Goal: Task Accomplishment & Management: Complete application form

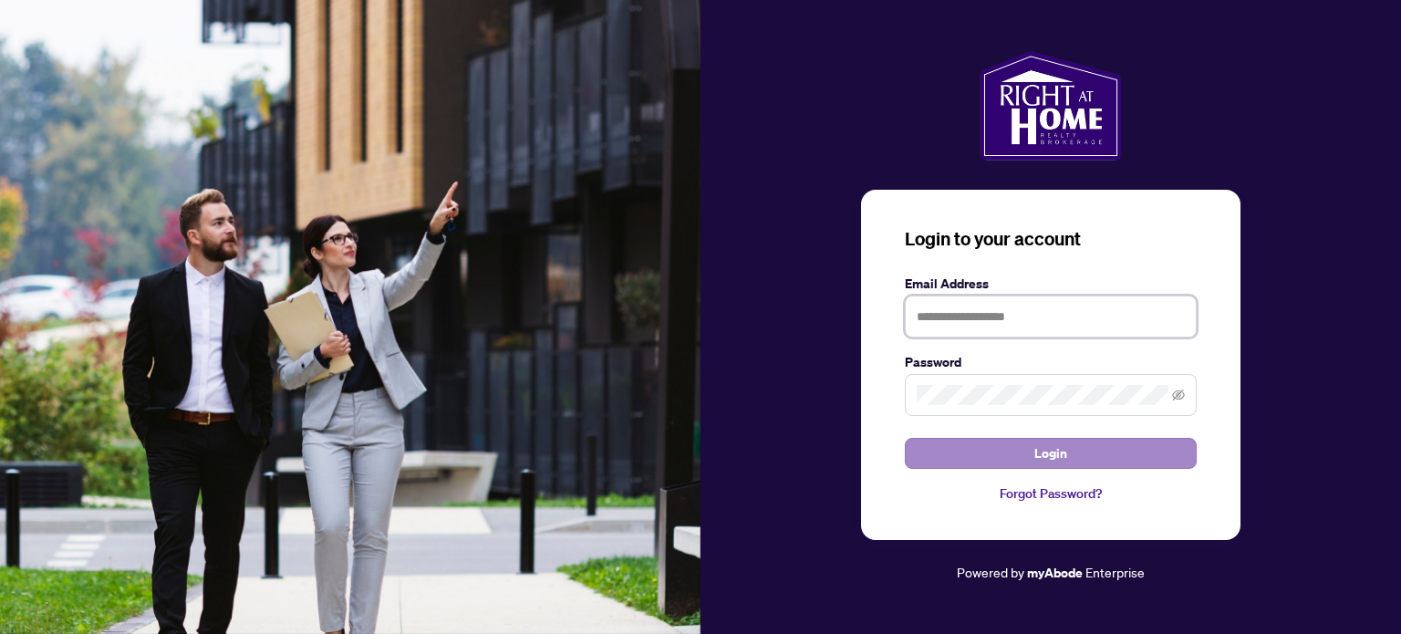
type input "**********"
click at [1054, 449] on span "Login" at bounding box center [1050, 453] width 33 height 29
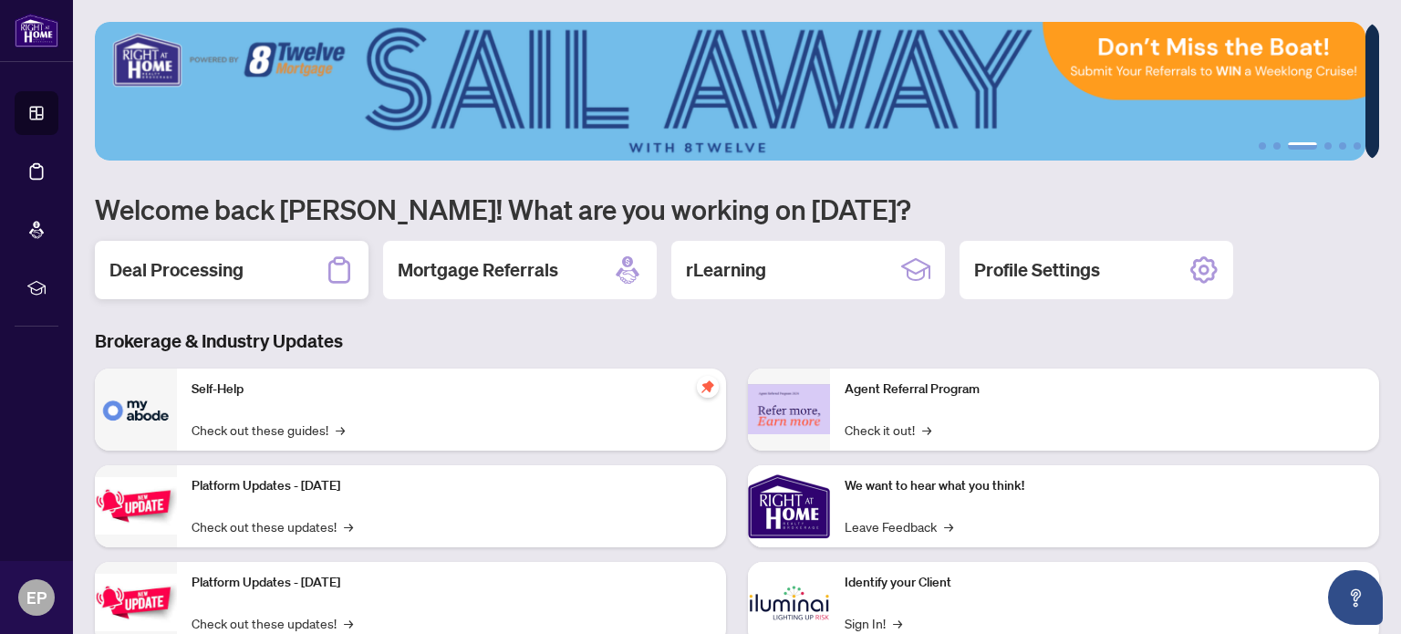
click at [201, 263] on h2 "Deal Processing" at bounding box center [176, 270] width 134 height 26
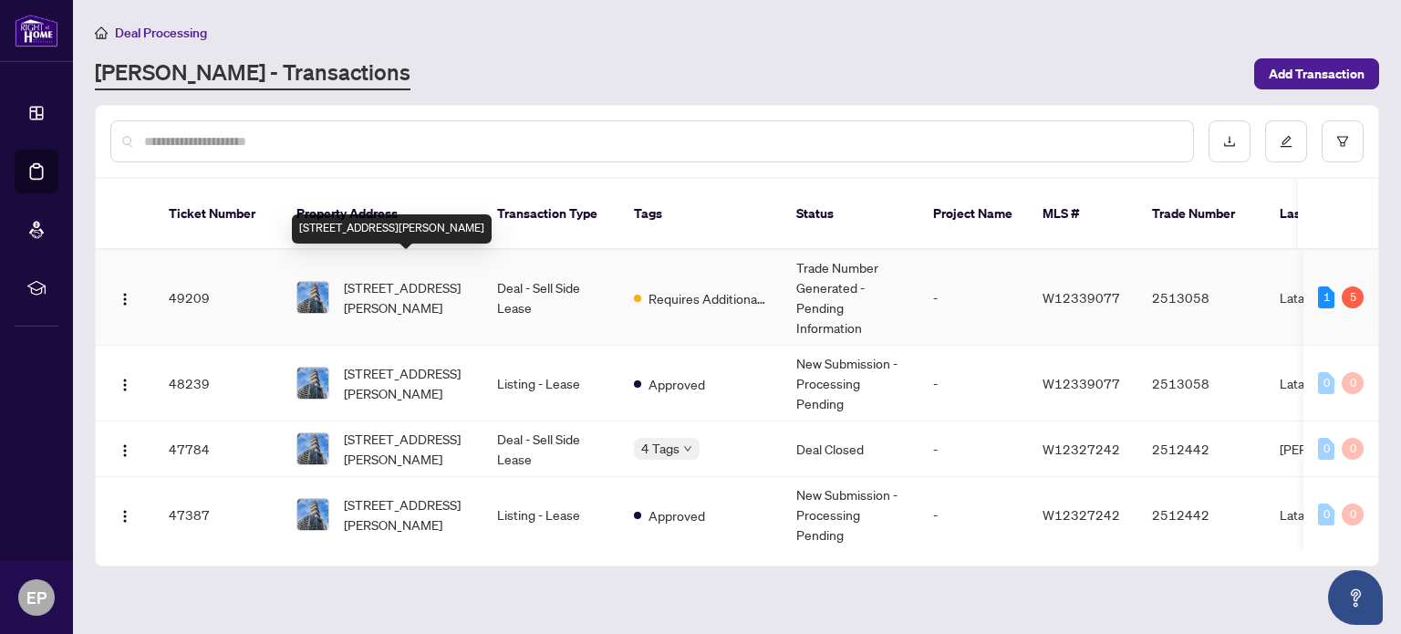
click at [345, 277] on span "[STREET_ADDRESS][PERSON_NAME]" at bounding box center [406, 297] width 124 height 40
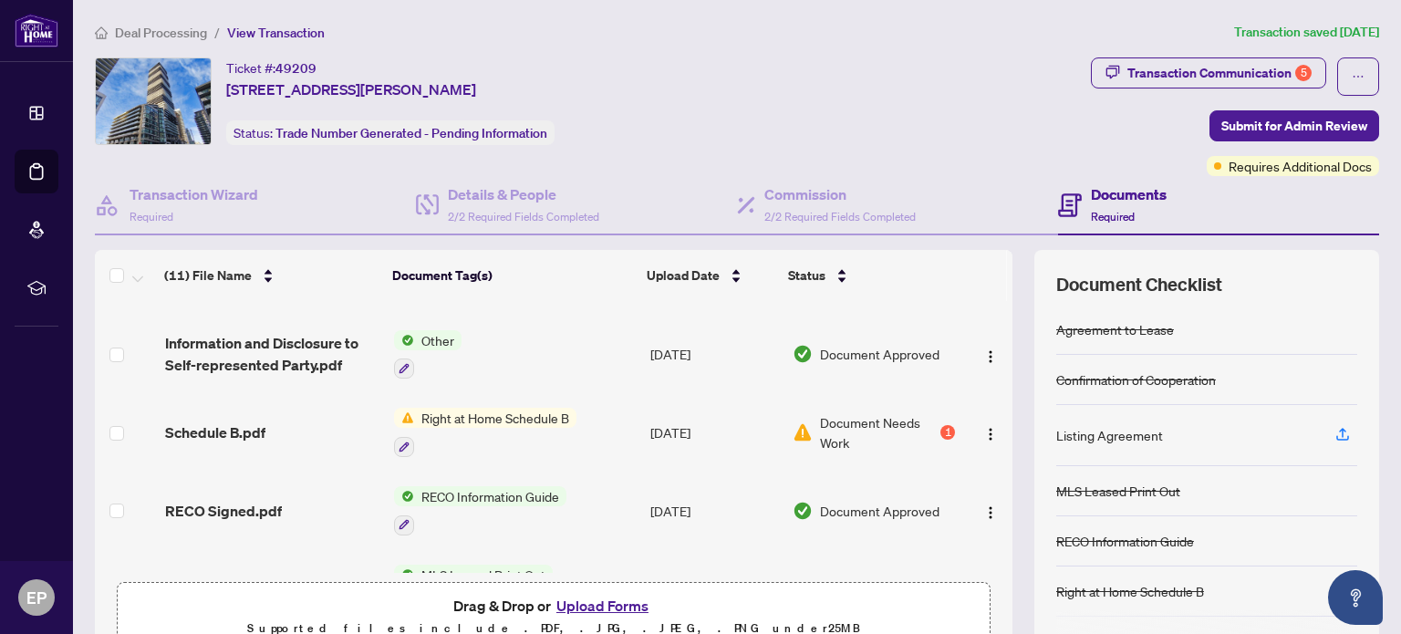
scroll to position [365, 0]
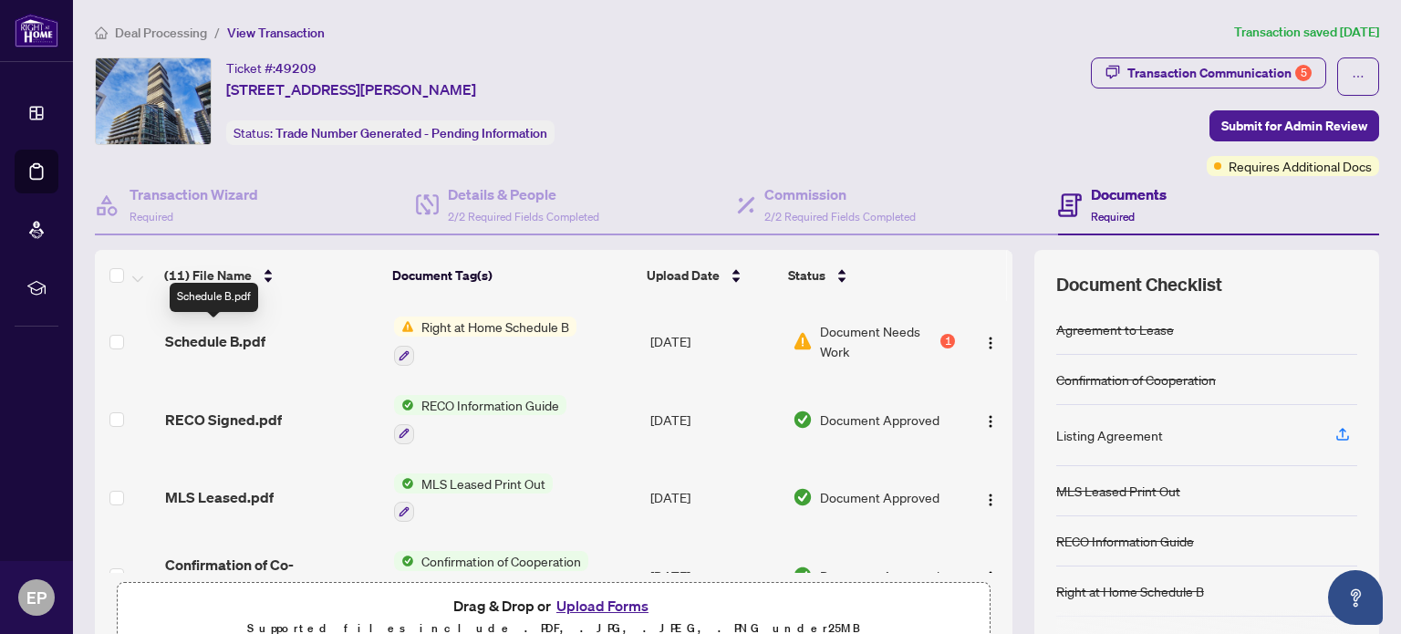
click at [232, 336] on span "Schedule B.pdf" at bounding box center [215, 341] width 100 height 22
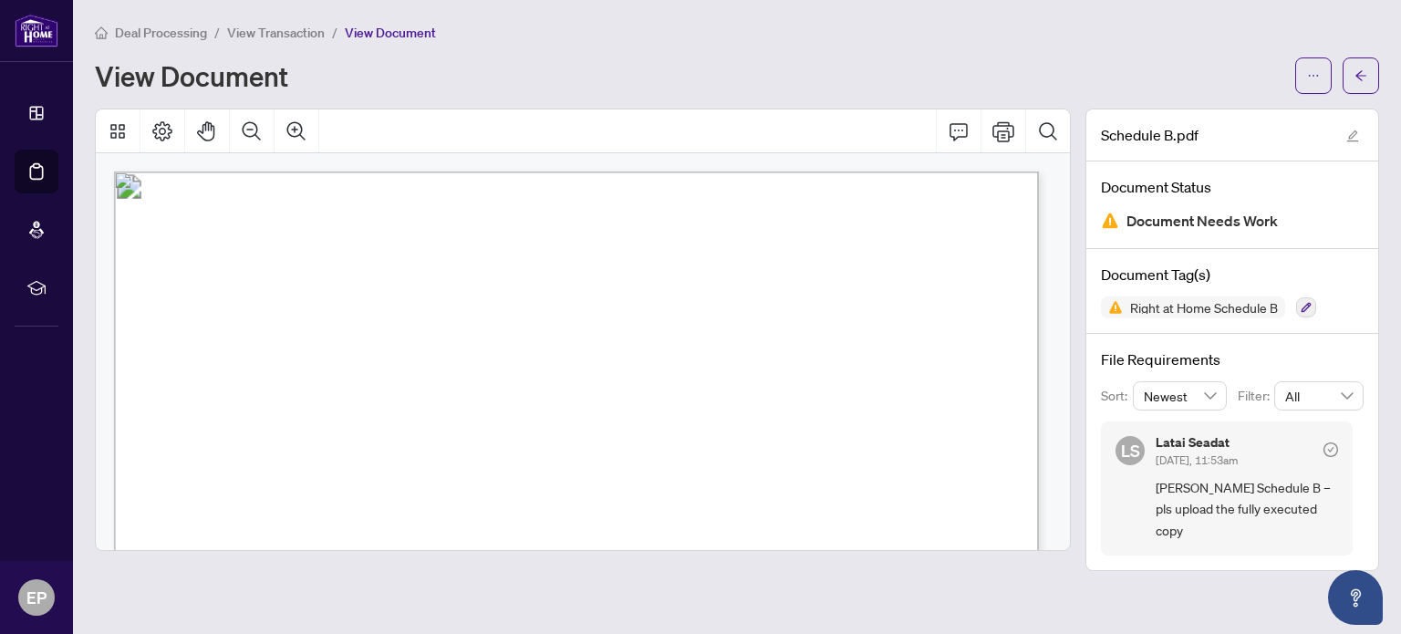
click at [285, 32] on span "View Transaction" at bounding box center [276, 33] width 98 height 16
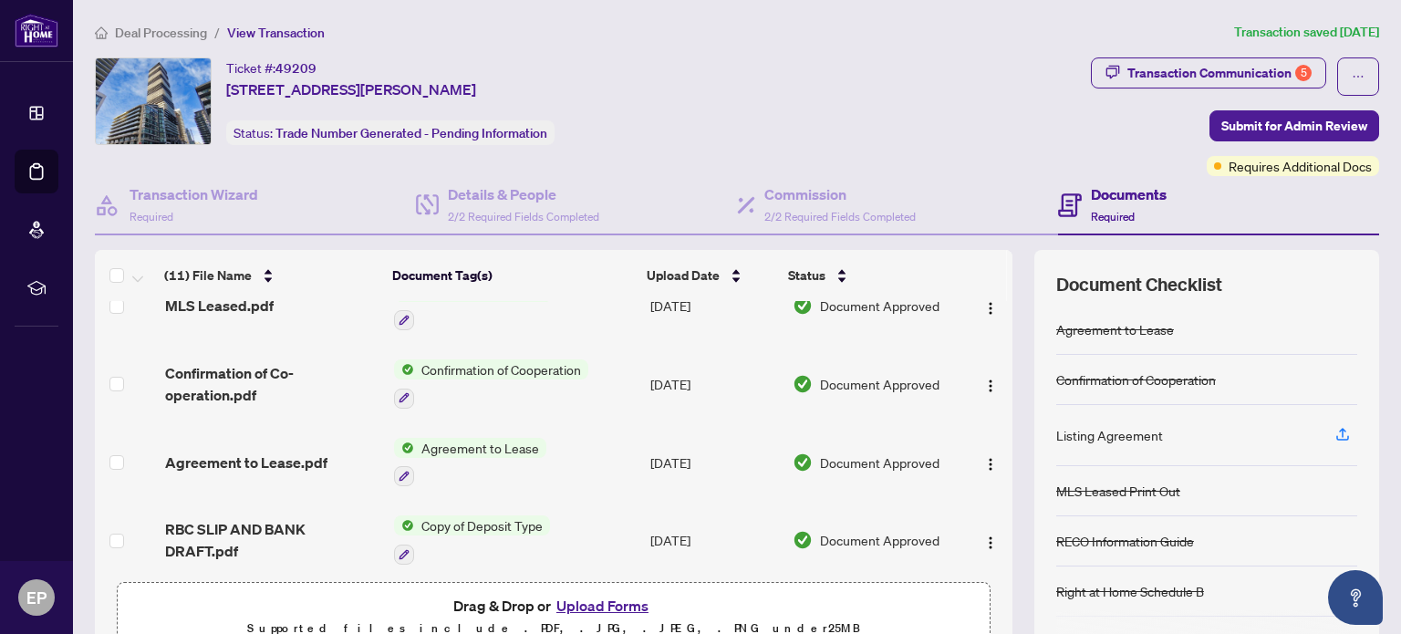
scroll to position [154, 0]
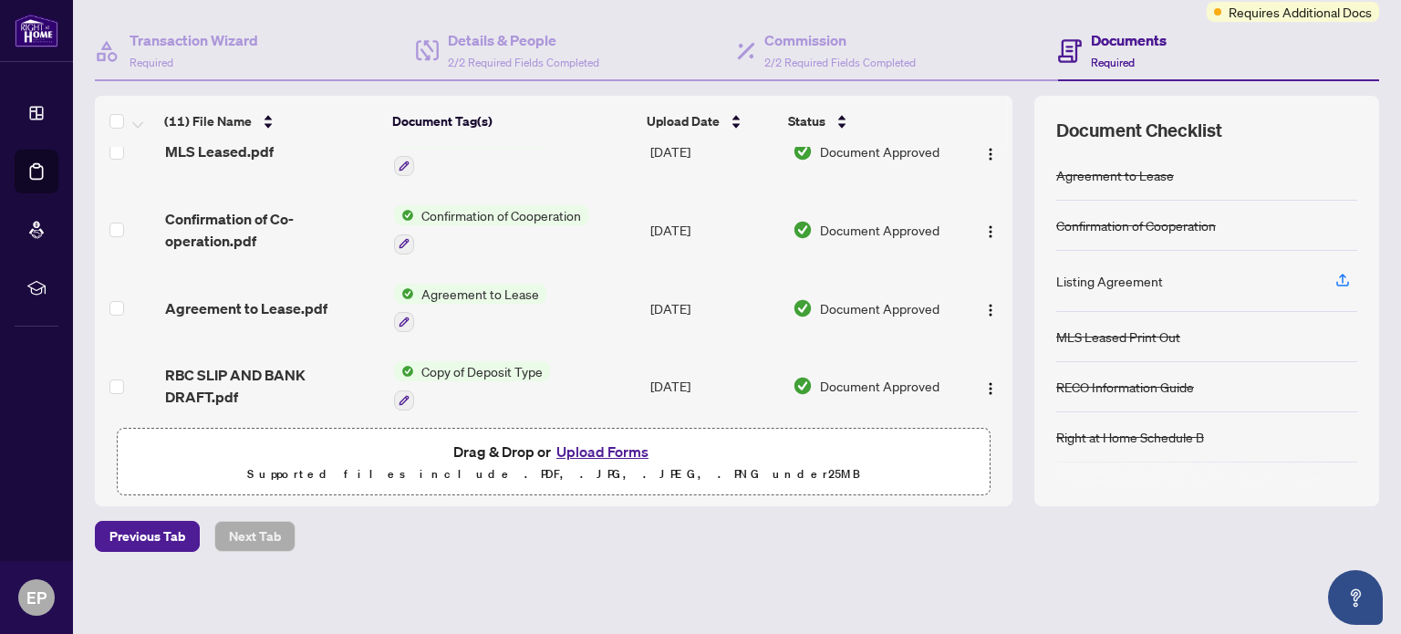
click at [584, 448] on button "Upload Forms" at bounding box center [602, 451] width 103 height 24
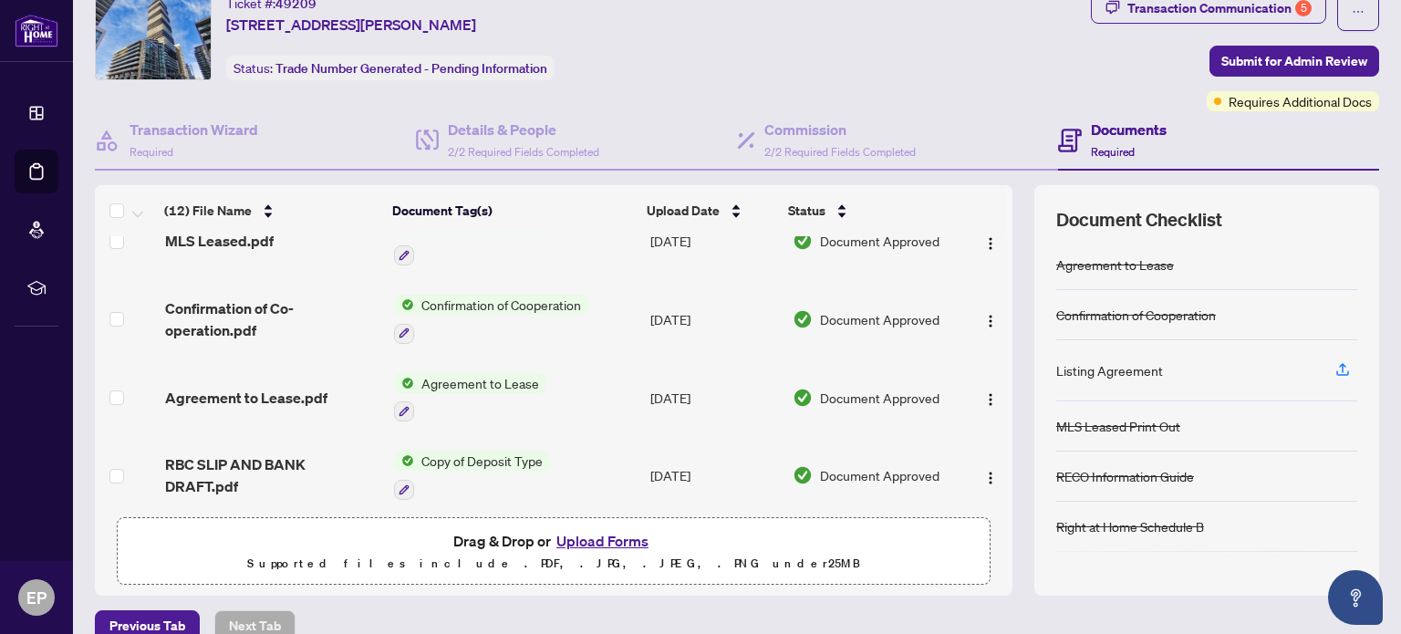
scroll to position [0, 0]
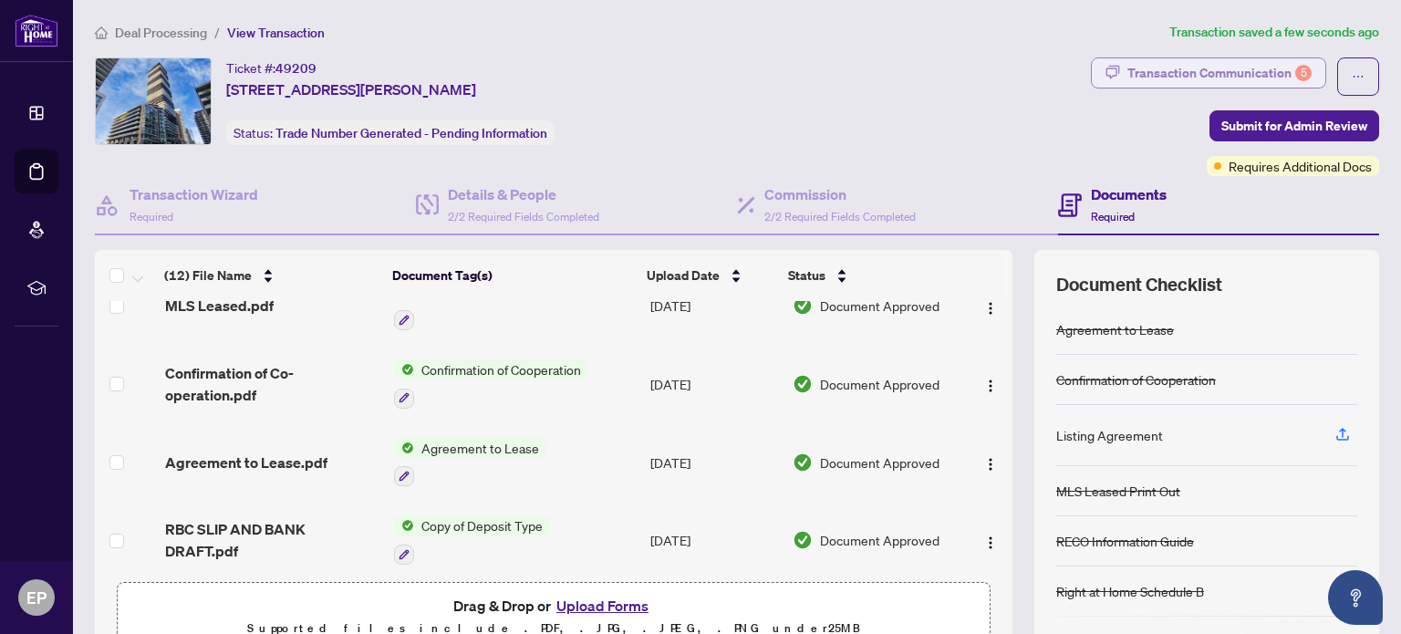
click at [1185, 70] on div "Transaction Communication 5" at bounding box center [1219, 72] width 184 height 29
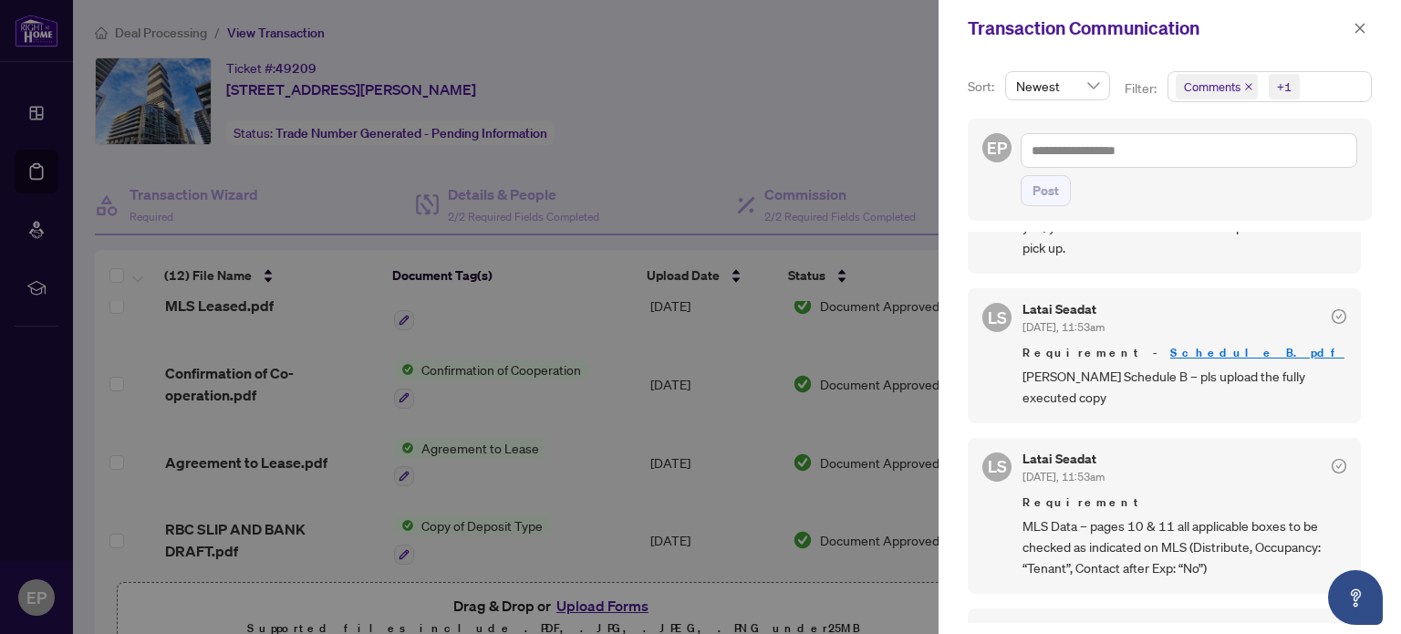
scroll to position [274, 0]
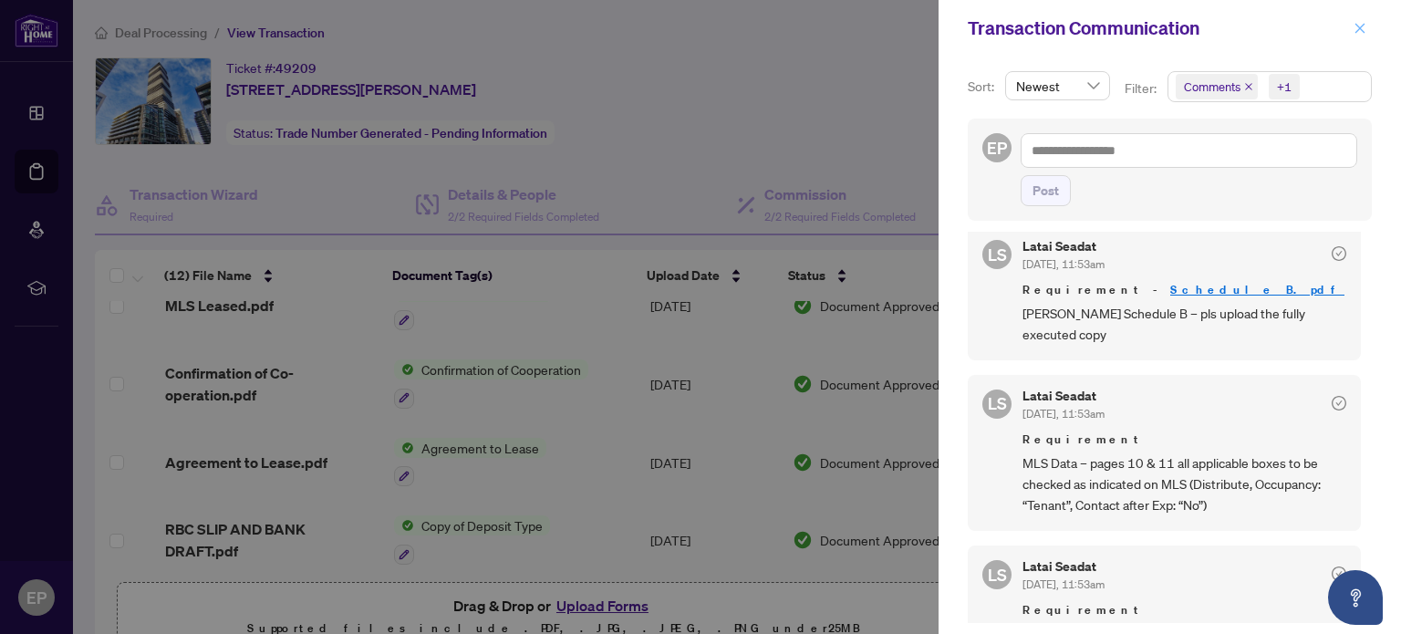
click at [1360, 22] on icon "close" at bounding box center [1359, 28] width 13 height 13
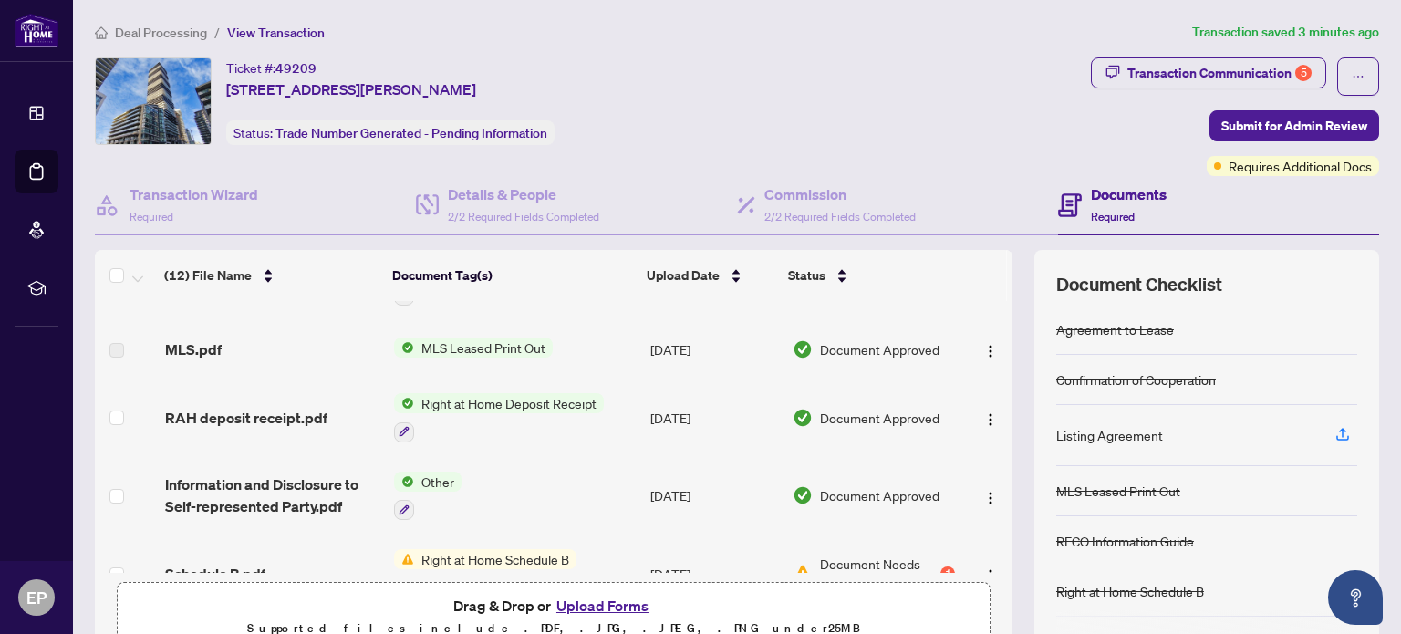
scroll to position [159, 0]
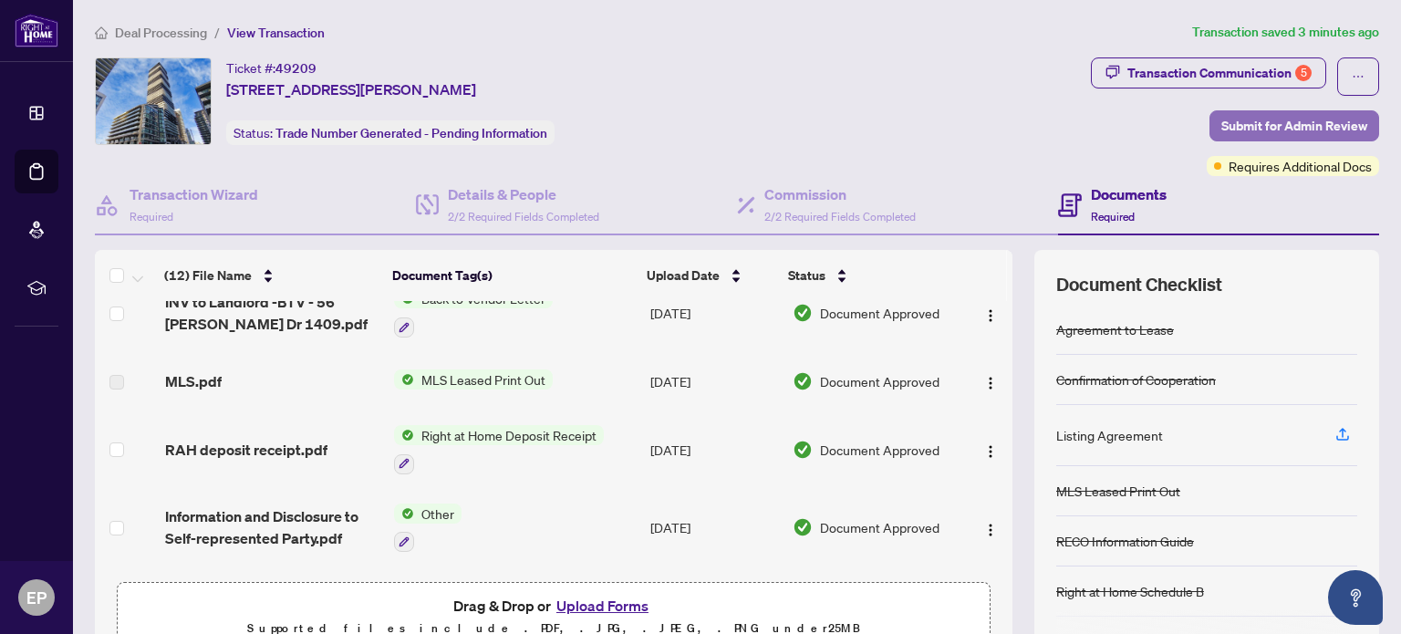
click at [1259, 123] on span "Submit for Admin Review" at bounding box center [1294, 125] width 146 height 29
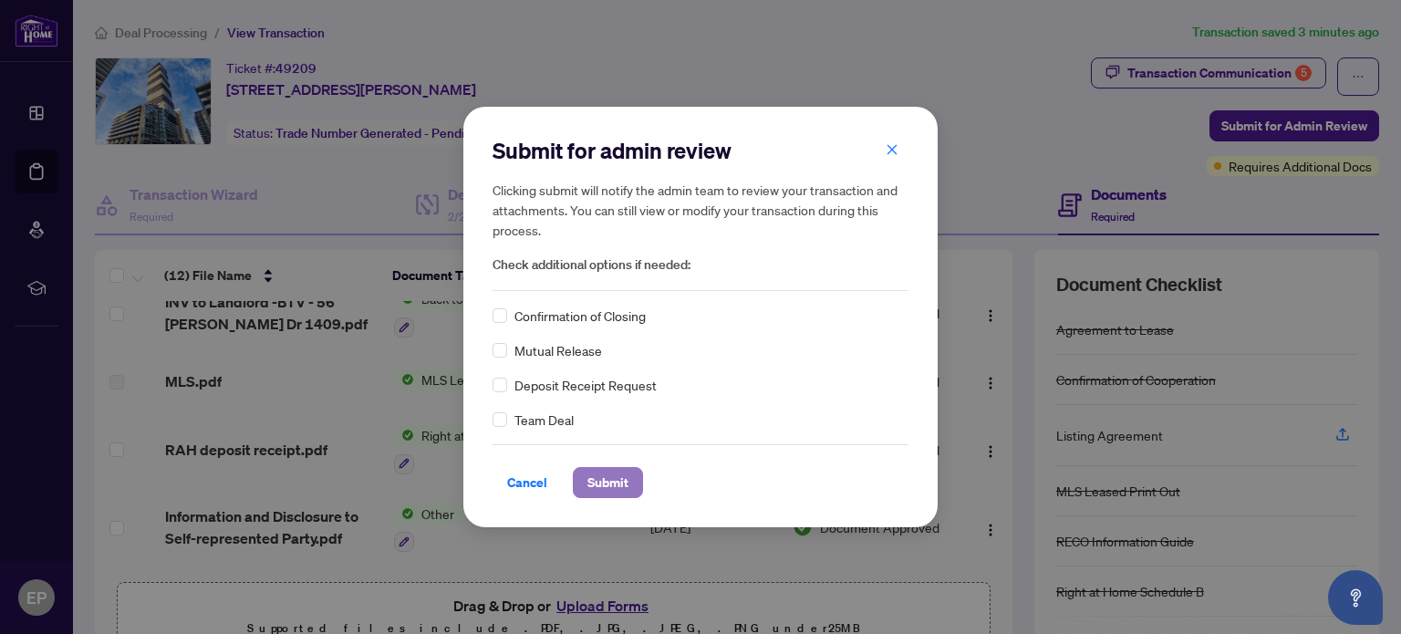
click at [617, 475] on span "Submit" at bounding box center [607, 482] width 41 height 29
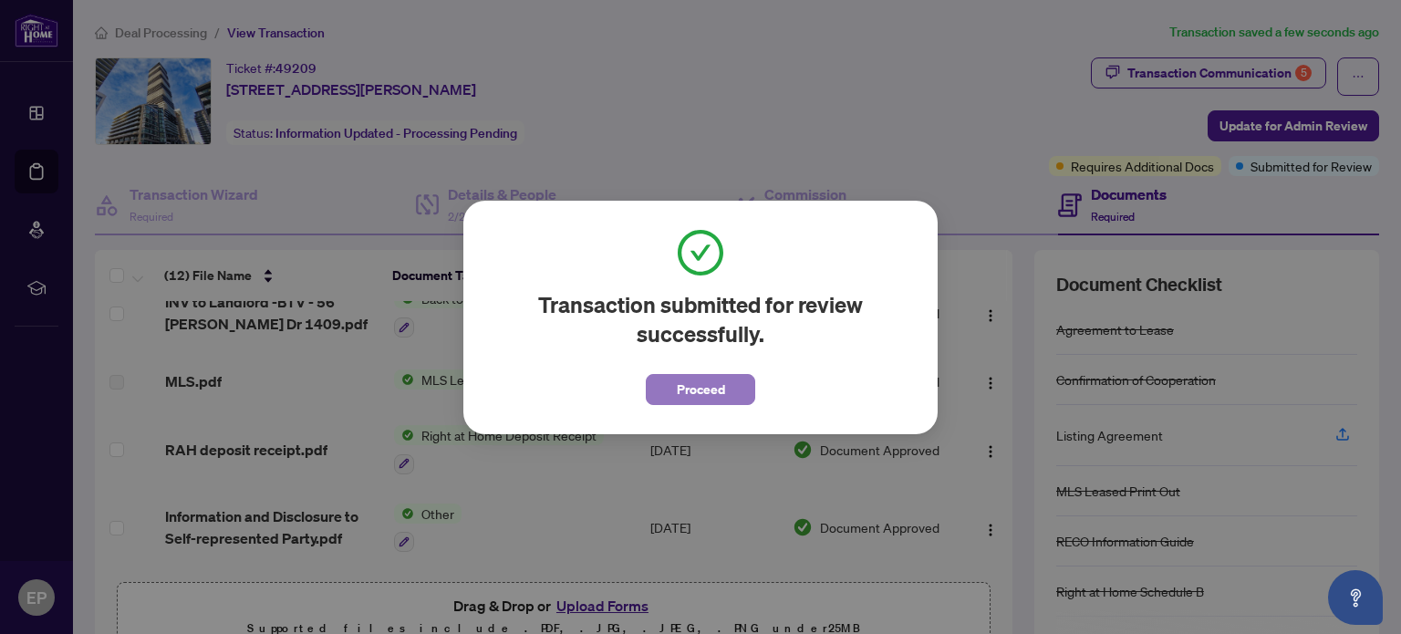
click at [719, 386] on span "Proceed" at bounding box center [701, 389] width 48 height 29
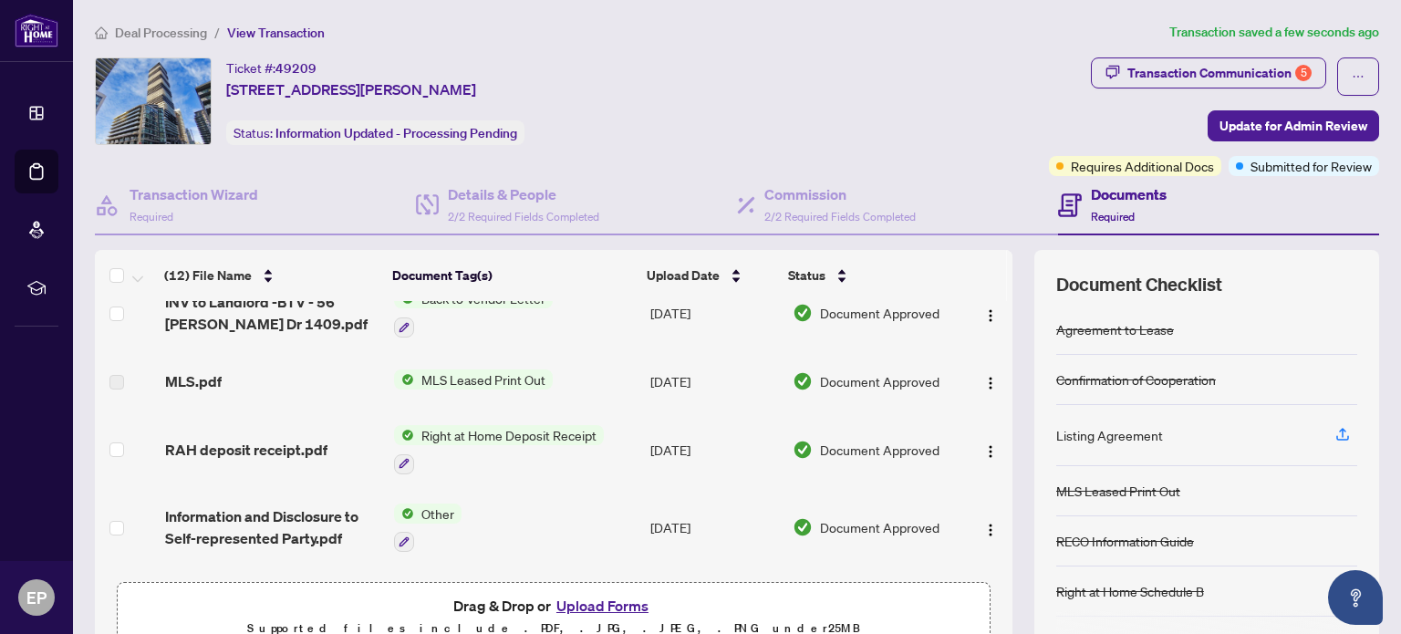
click at [146, 31] on span "Deal Processing" at bounding box center [161, 33] width 92 height 16
